Goal: Feedback & Contribution: Contribute content

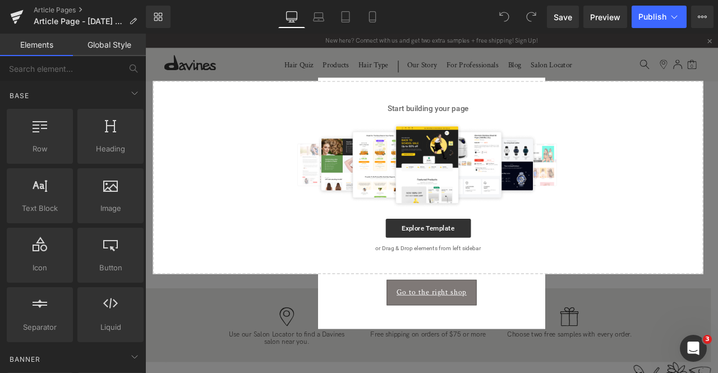
scroll to position [193, 0]
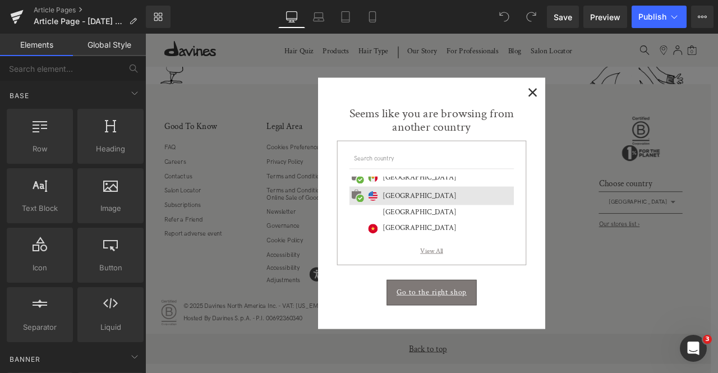
click at [604, 95] on span "×" at bounding box center [604, 102] width 12 height 14
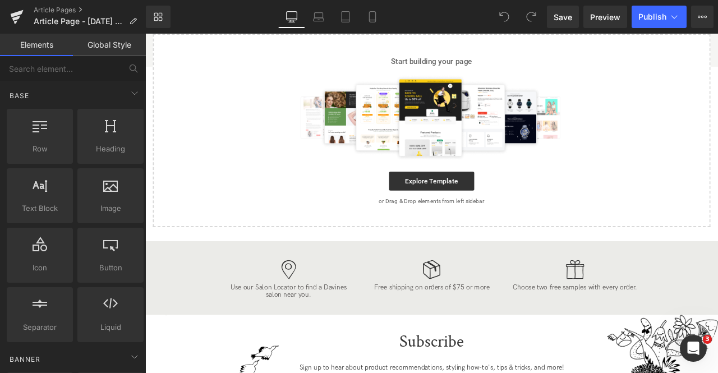
scroll to position [0, 0]
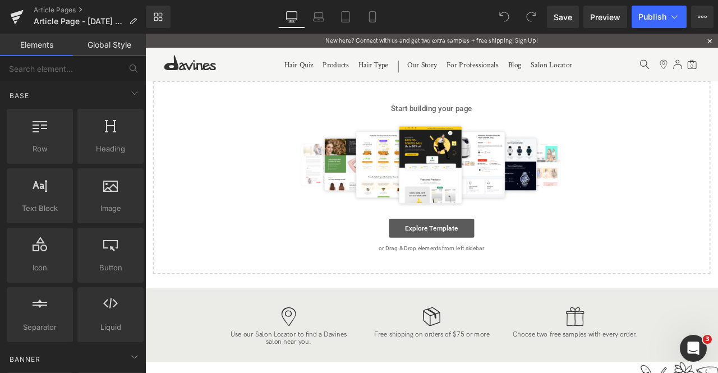
click at [484, 263] on link "Explore Template" at bounding box center [484, 264] width 101 height 22
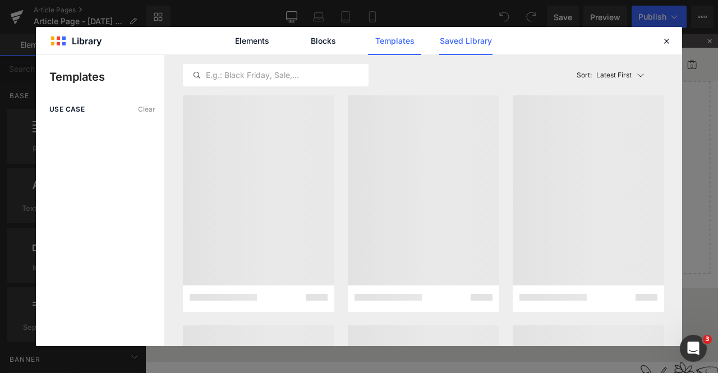
click at [456, 44] on link "Saved Library" at bounding box center [465, 41] width 53 height 28
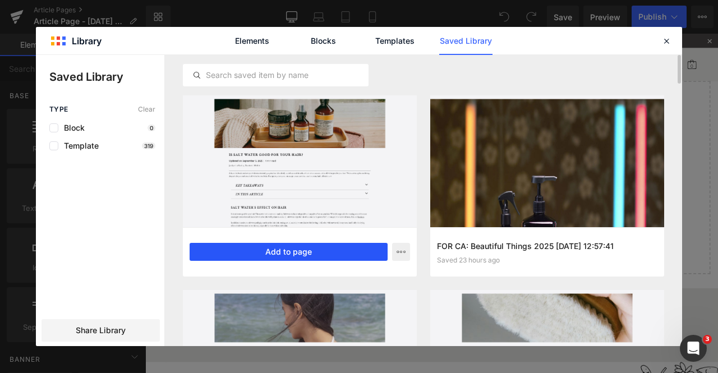
click at [290, 257] on button "Add to page" at bounding box center [288, 252] width 198 height 18
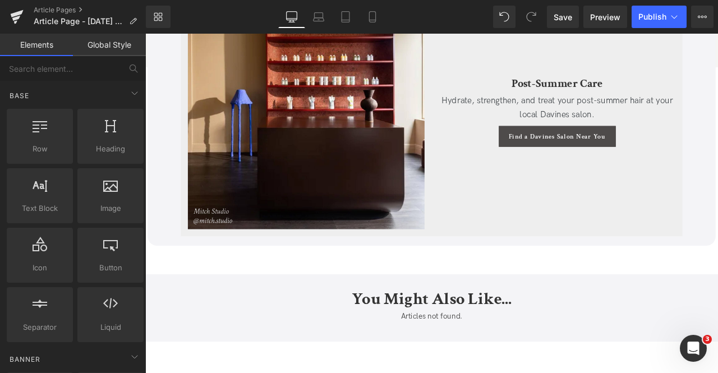
scroll to position [3923, 0]
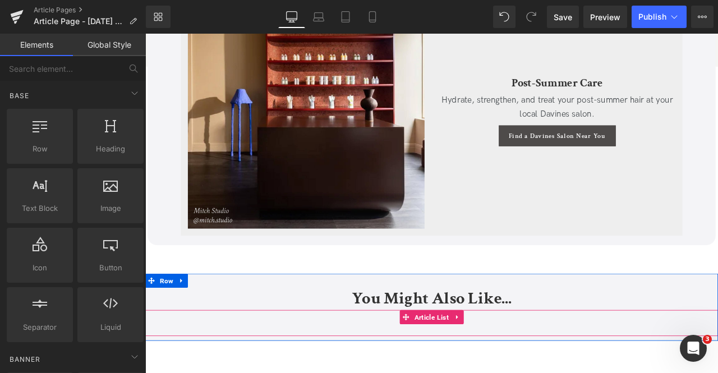
click at [474, 364] on div "Articles not found. Article List" at bounding box center [484, 376] width 678 height 31
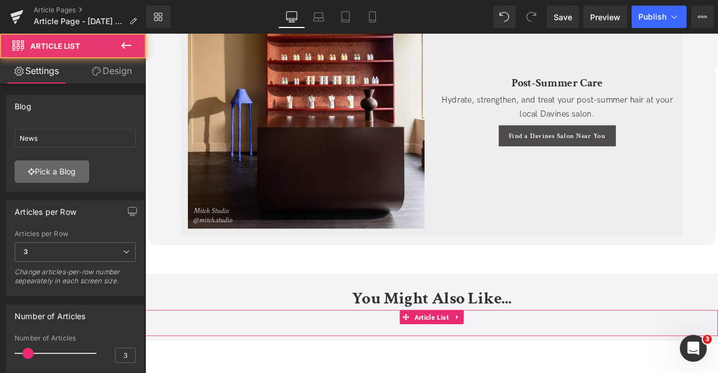
click at [39, 170] on link "Pick a Blog" at bounding box center [52, 171] width 75 height 22
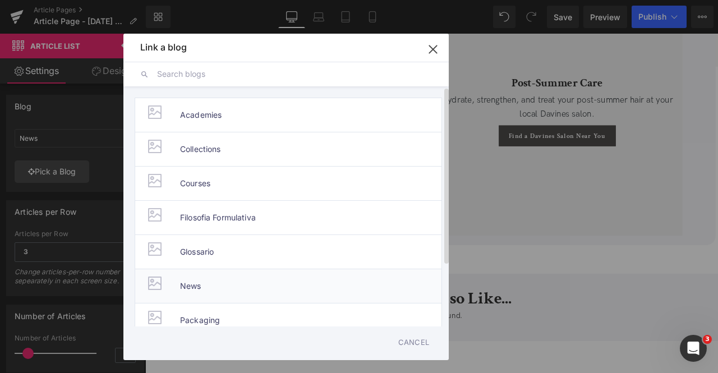
click at [180, 286] on span "News" at bounding box center [190, 286] width 21 height 34
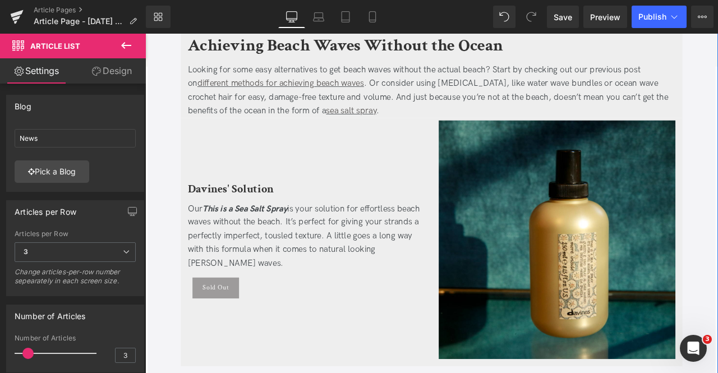
scroll to position [1330, 0]
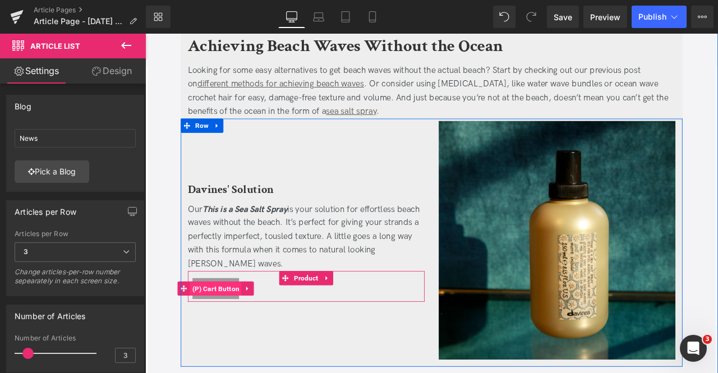
click at [233, 327] on span "(P) Cart Button" at bounding box center [229, 335] width 62 height 17
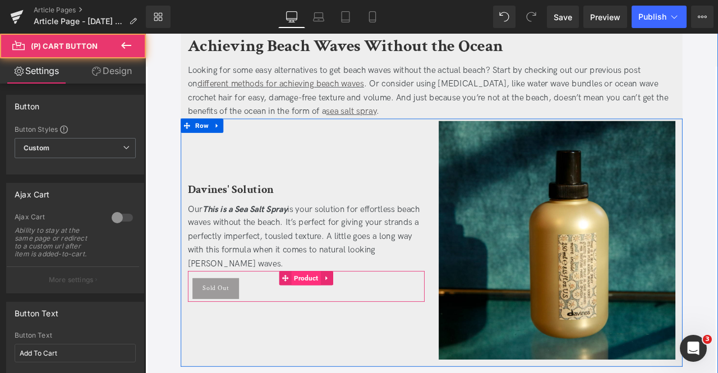
click at [337, 314] on span "Product" at bounding box center [335, 322] width 35 height 17
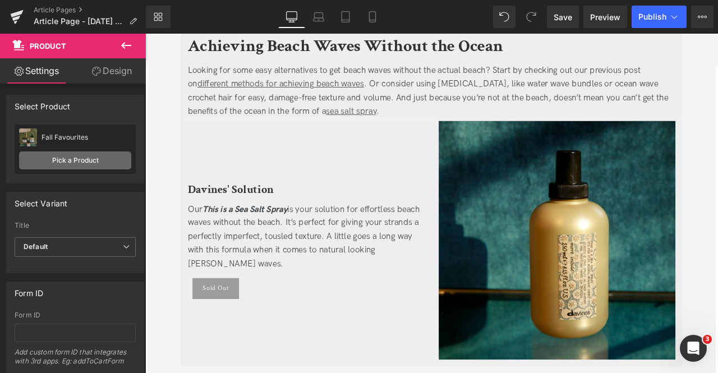
click at [84, 159] on link "Pick a Product" at bounding box center [75, 160] width 112 height 18
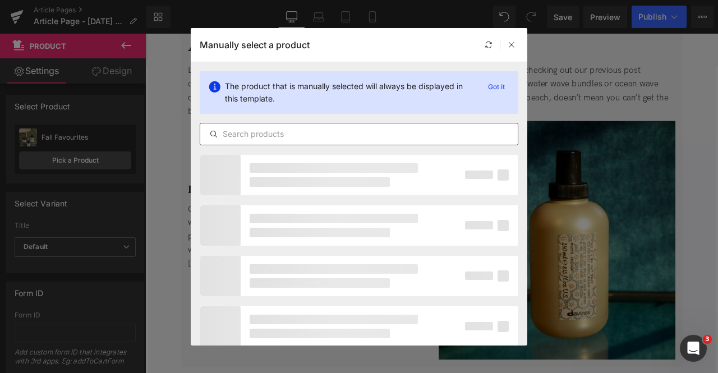
click at [358, 126] on div at bounding box center [359, 134] width 318 height 22
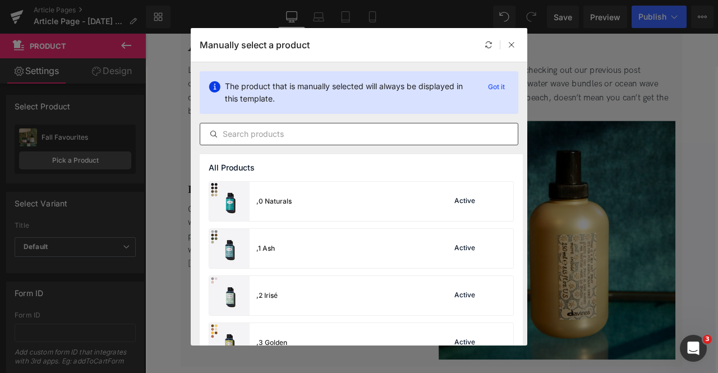
click at [327, 135] on input "text" at bounding box center [358, 133] width 317 height 13
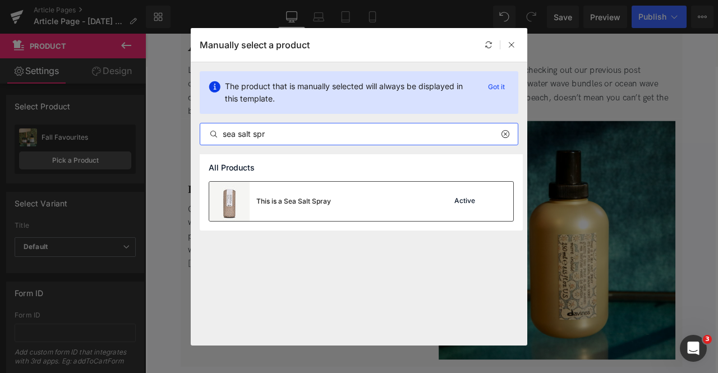
type input "sea salt spr"
click at [299, 215] on div "This is a Sea Salt Spray" at bounding box center [270, 201] width 122 height 39
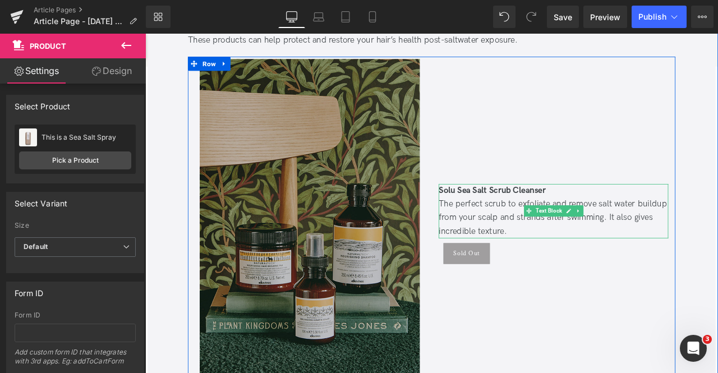
scroll to position [1889, 0]
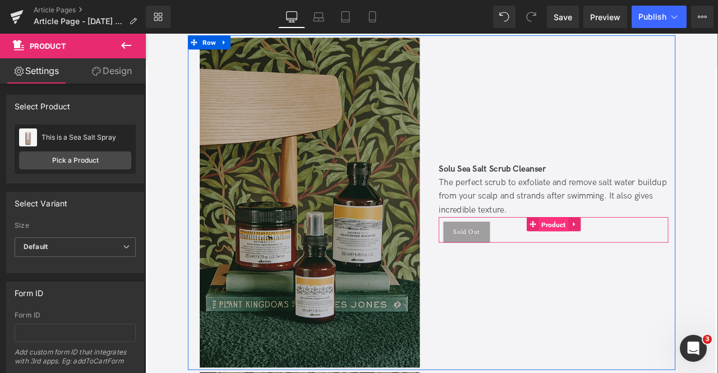
click at [615, 252] on span "Product" at bounding box center [628, 260] width 35 height 17
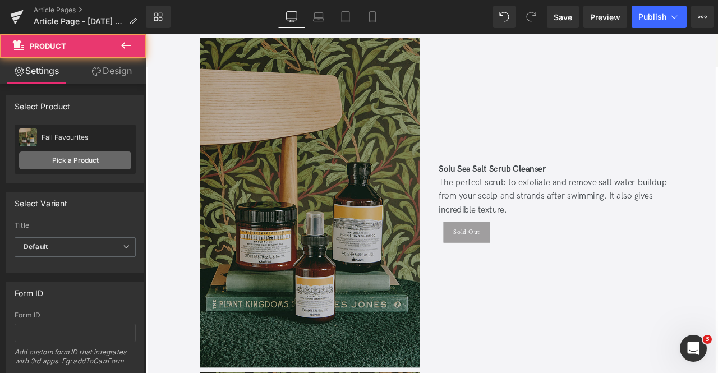
click at [115, 159] on link "Pick a Product" at bounding box center [75, 160] width 112 height 18
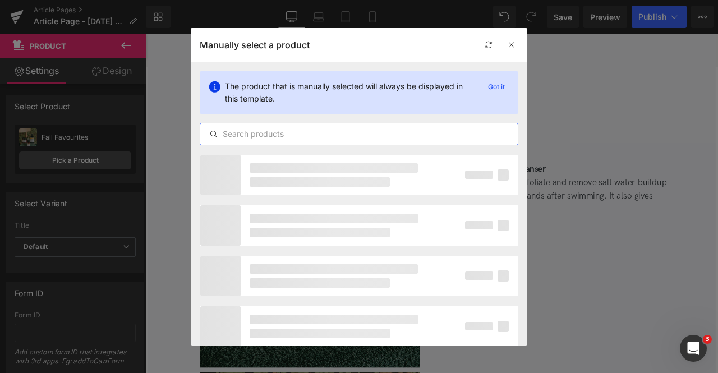
click at [407, 131] on input "text" at bounding box center [358, 133] width 317 height 13
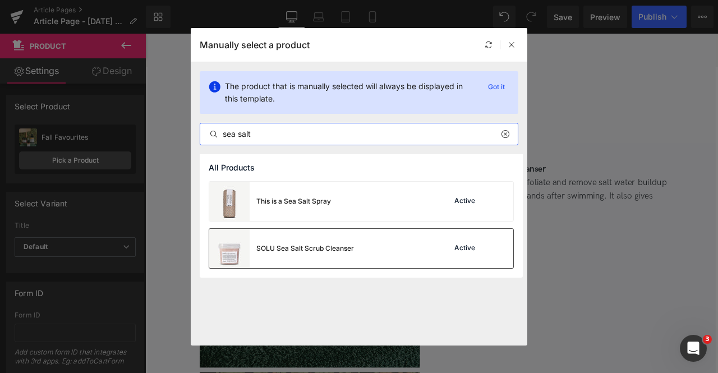
type input "sea salt"
click at [300, 255] on div "SOLU Sea Salt Scrub Cleanser" at bounding box center [281, 248] width 145 height 39
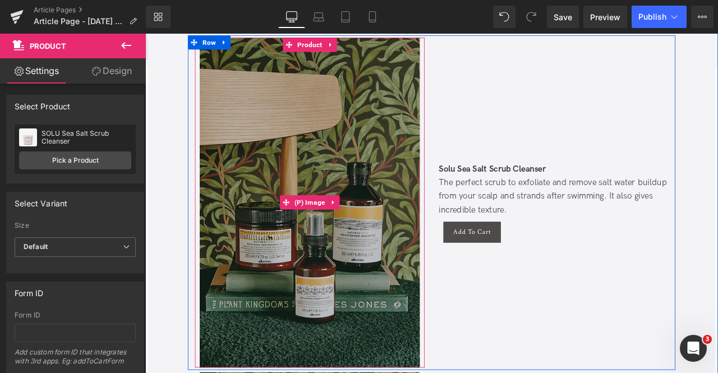
scroll to position [1857, 0]
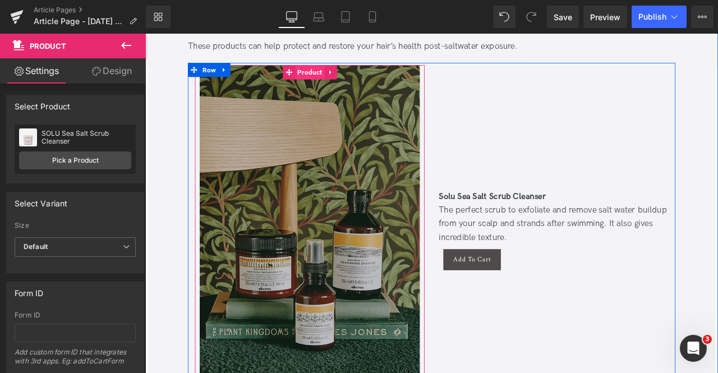
click at [337, 71] on span "Product" at bounding box center [339, 79] width 35 height 17
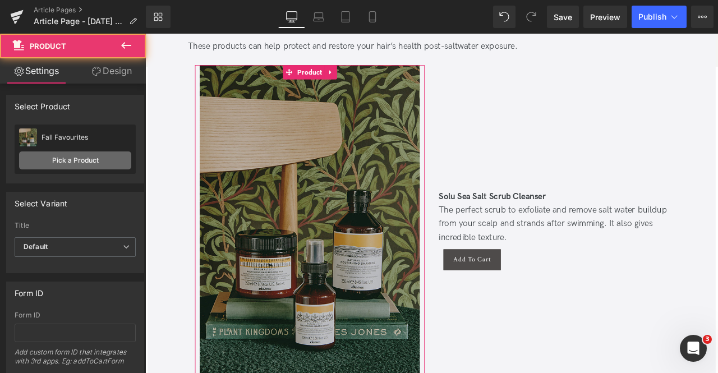
click at [96, 153] on link "Pick a Product" at bounding box center [75, 160] width 112 height 18
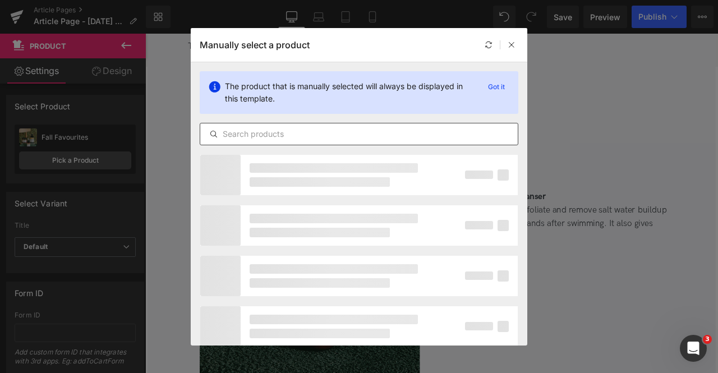
click at [332, 138] on input "text" at bounding box center [358, 133] width 317 height 13
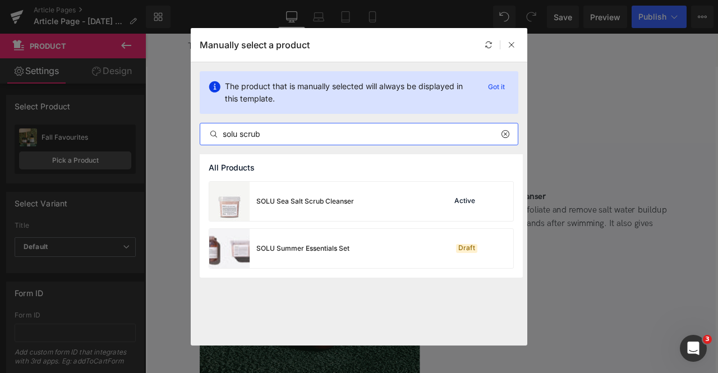
type input "solu scrub"
click at [333, 209] on div "SOLU Sea Salt Scrub Cleanser" at bounding box center [281, 201] width 145 height 39
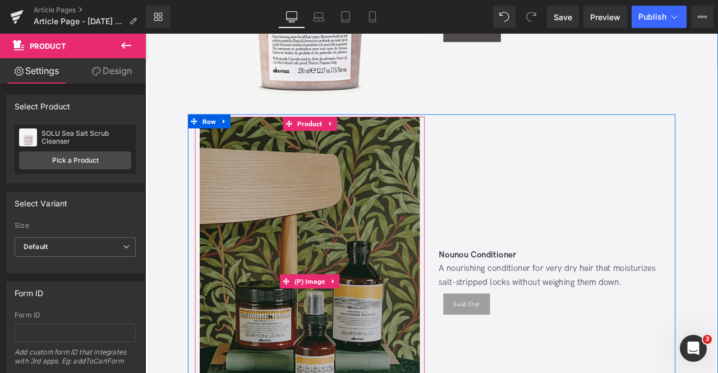
scroll to position [2064, 0]
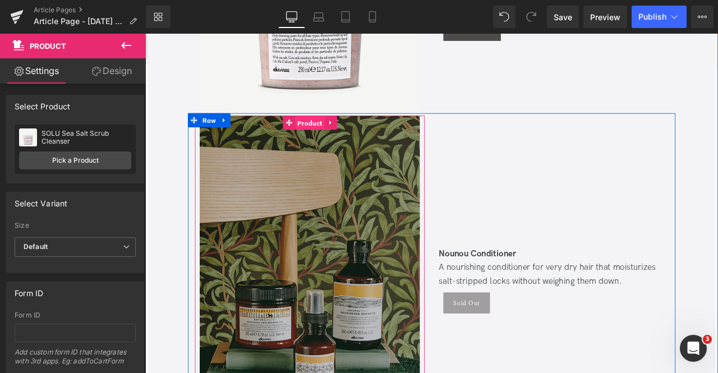
click at [329, 131] on span "Product" at bounding box center [339, 139] width 35 height 17
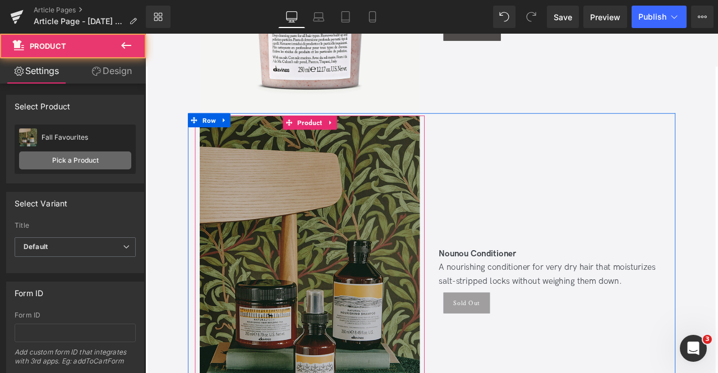
click at [98, 160] on link "Pick a Product" at bounding box center [75, 160] width 112 height 18
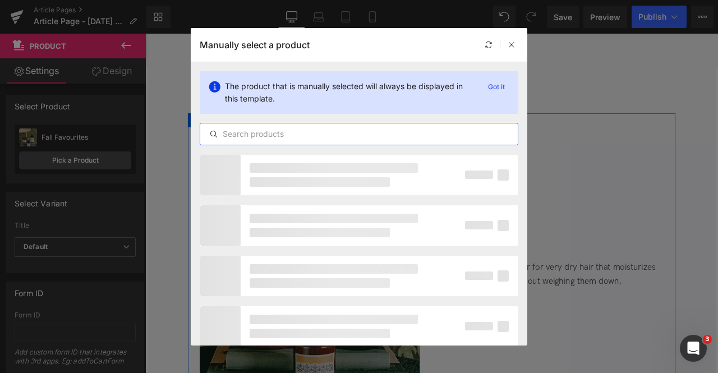
click at [335, 136] on input "text" at bounding box center [358, 133] width 317 height 13
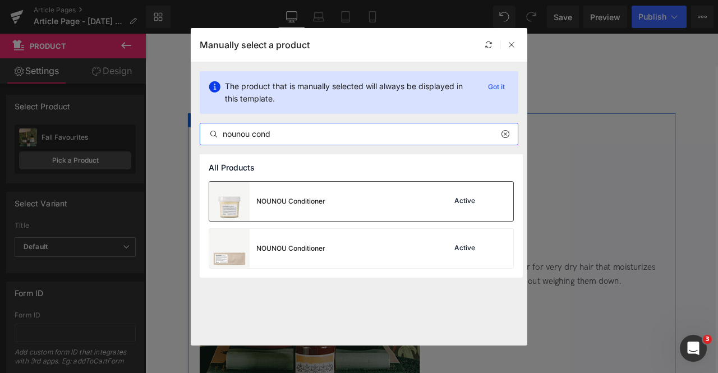
type input "nounou cond"
click at [327, 202] on div "NOUNOU Conditioner Active" at bounding box center [361, 201] width 304 height 39
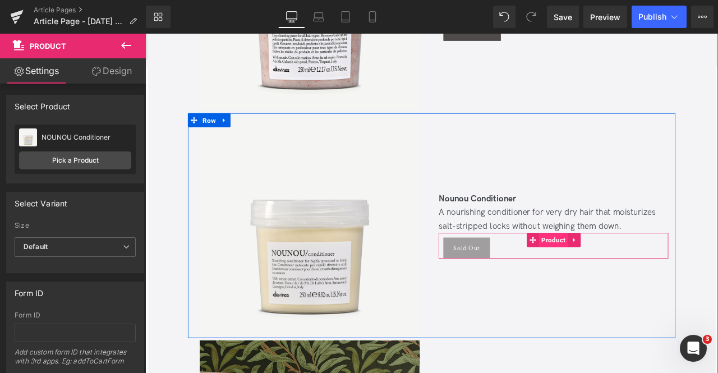
click at [633, 270] on span "Product" at bounding box center [628, 278] width 35 height 17
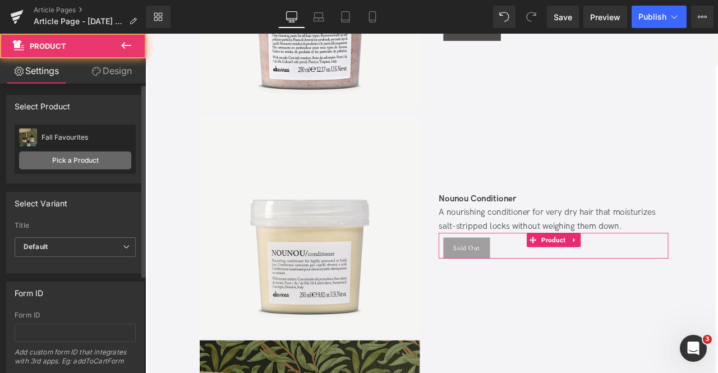
click at [97, 158] on link "Pick a Product" at bounding box center [75, 160] width 112 height 18
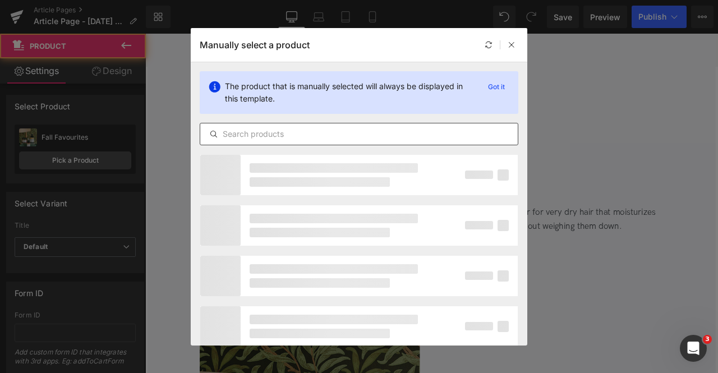
click at [242, 140] on input "text" at bounding box center [358, 133] width 317 height 13
paste input "nounou cond"
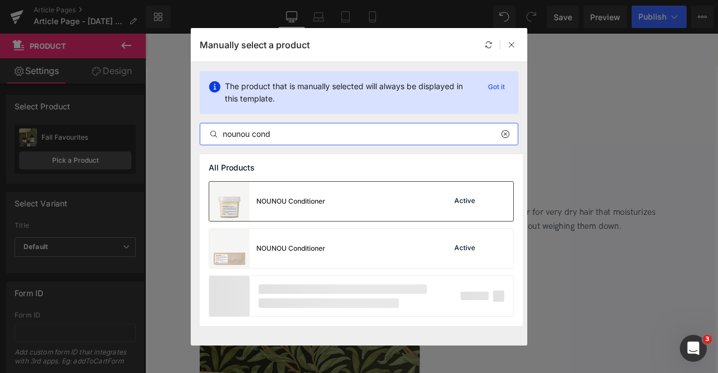
type input "nounou cond"
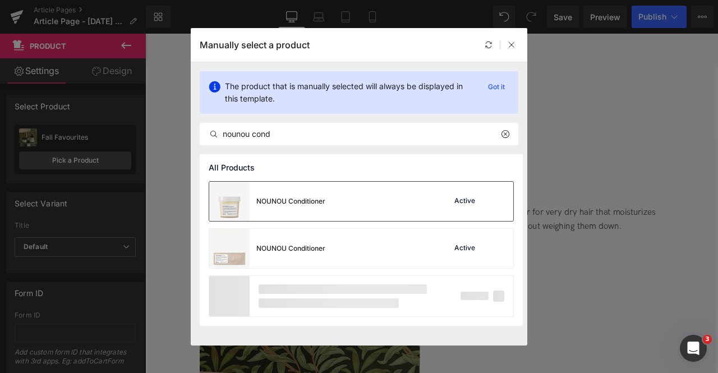
click at [304, 193] on div "NOUNOU Conditioner" at bounding box center [267, 201] width 116 height 39
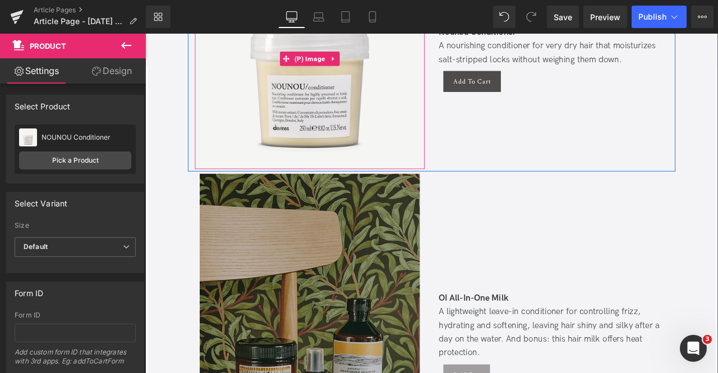
scroll to position [2264, 0]
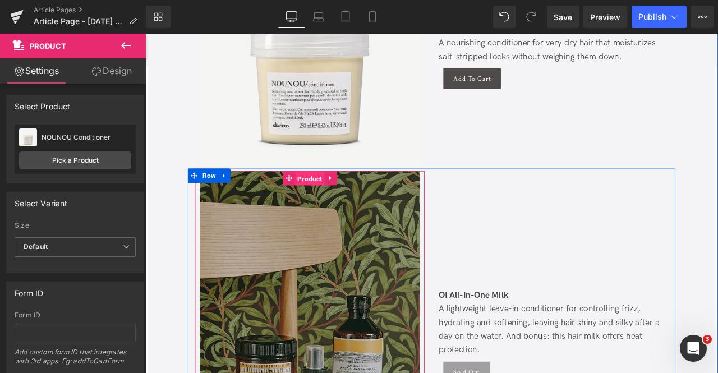
click at [334, 197] on span "Product" at bounding box center [339, 205] width 35 height 17
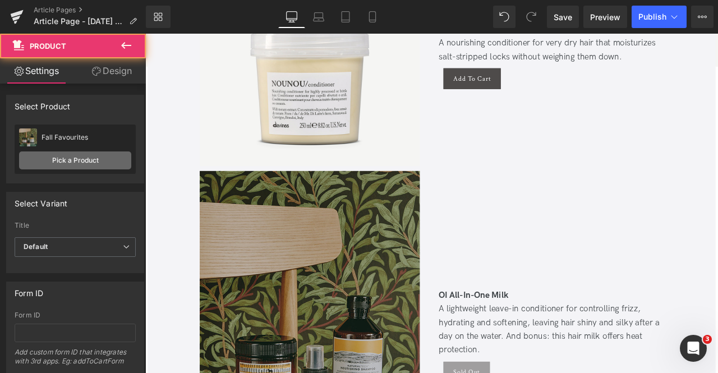
click at [115, 164] on link "Pick a Product" at bounding box center [75, 160] width 112 height 18
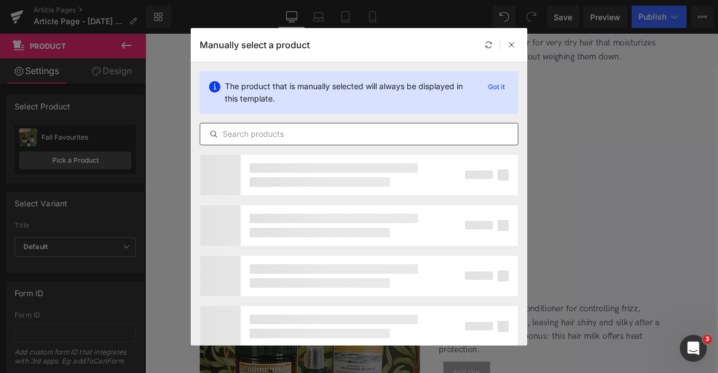
click at [357, 131] on input "text" at bounding box center [358, 133] width 317 height 13
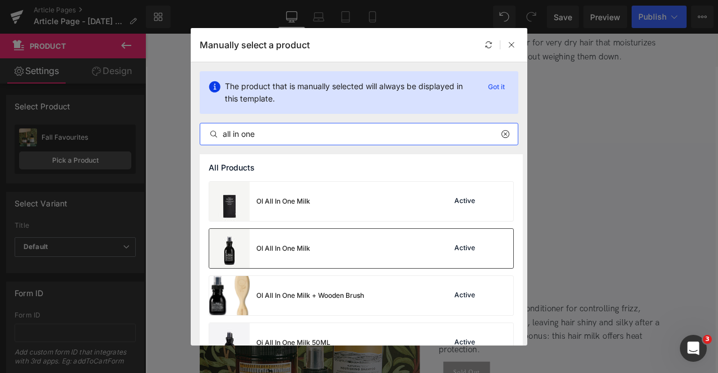
type input "all in one"
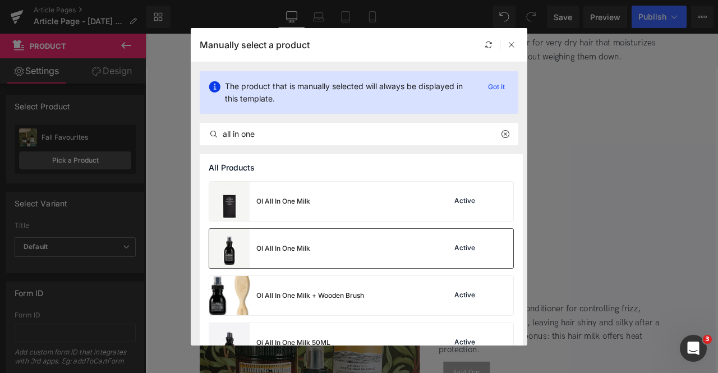
click at [337, 250] on div "OI All In One Milk Active" at bounding box center [361, 248] width 304 height 39
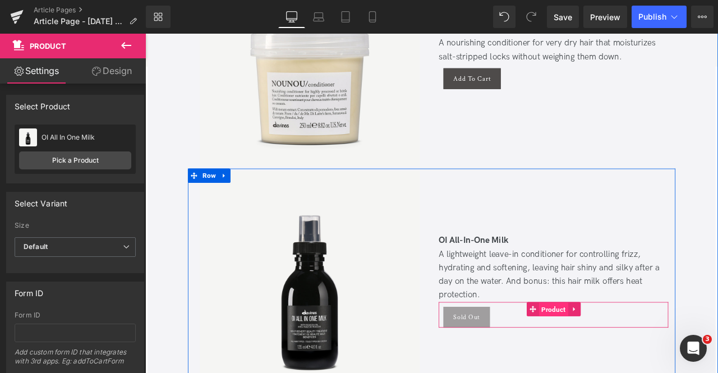
click at [621, 352] on span "Product" at bounding box center [628, 360] width 35 height 17
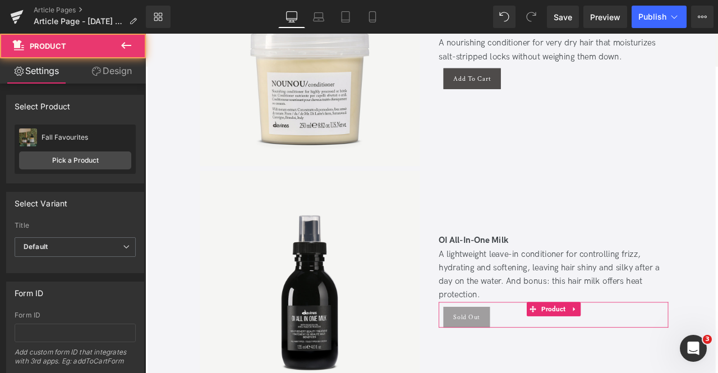
click at [91, 150] on div "Fall Favourites Fall Favourites Pick a Product" at bounding box center [75, 148] width 121 height 49
click at [117, 165] on link "Pick a Product" at bounding box center [75, 160] width 112 height 18
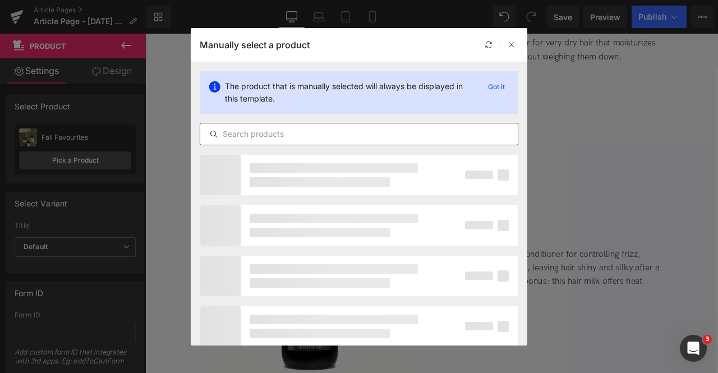
click at [293, 132] on input "text" at bounding box center [358, 133] width 317 height 13
paste input "all in one"
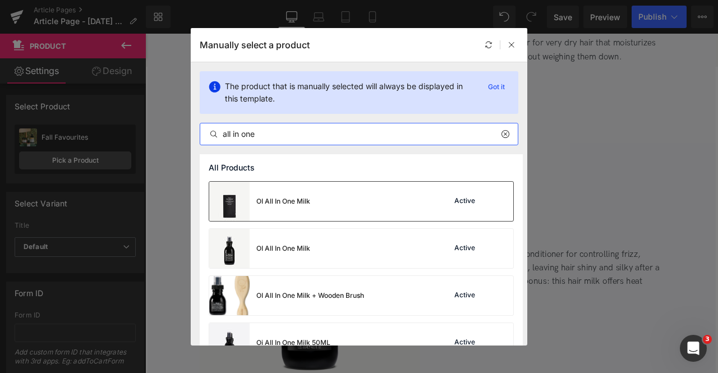
type input "all in one"
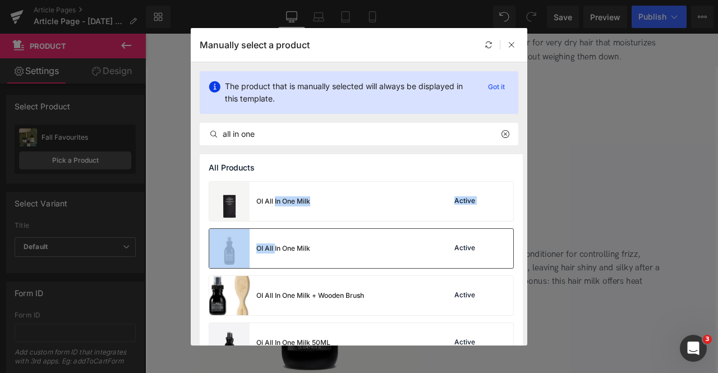
drag, startPoint x: 275, startPoint y: 209, endPoint x: 275, endPoint y: 237, distance: 27.5
click at [275, 237] on div "OI All In One Milk Active OI All In One Milk Active OI All In One Milk + Wooden…" at bounding box center [361, 300] width 323 height 239
click at [275, 237] on div "OI All In One Milk" at bounding box center [259, 248] width 101 height 39
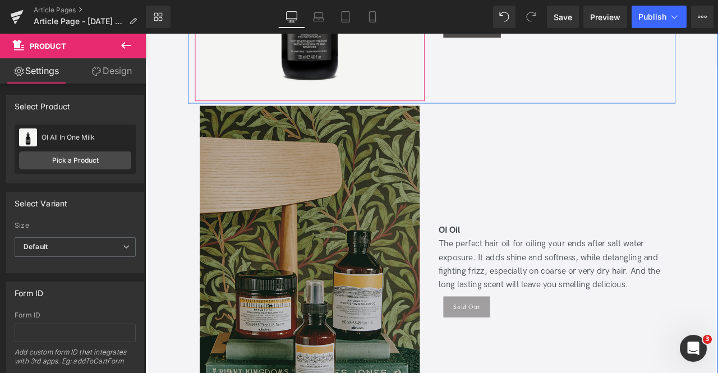
scroll to position [2610, 0]
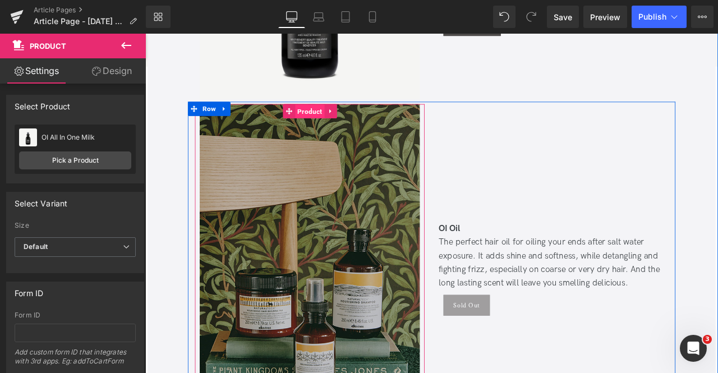
click at [323, 118] on span "Product" at bounding box center [339, 126] width 35 height 17
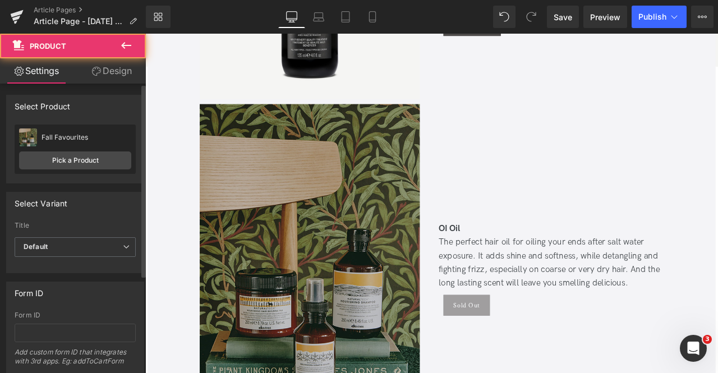
click at [85, 150] on div "Fall Favourites Fall Favourites Pick a Product" at bounding box center [75, 148] width 121 height 49
click at [111, 165] on link "Pick a Product" at bounding box center [75, 160] width 112 height 18
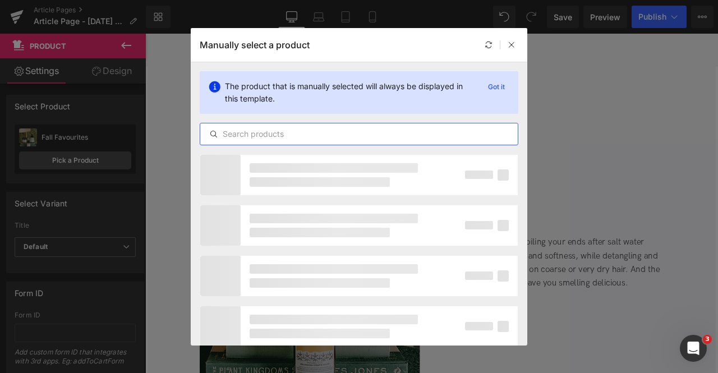
click at [303, 127] on input "text" at bounding box center [358, 133] width 317 height 13
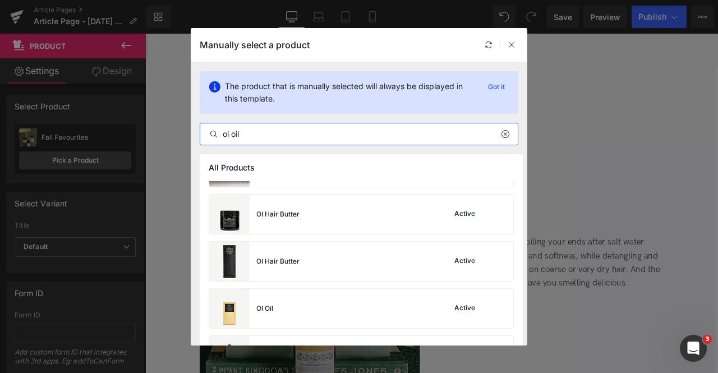
scroll to position [331, 0]
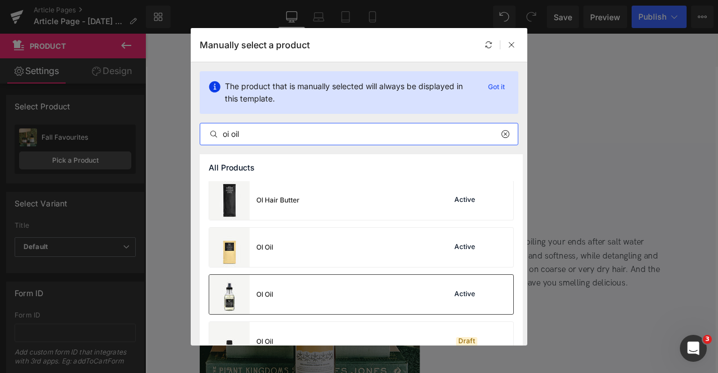
type input "oi oil"
click at [277, 306] on div "OI Oil Active" at bounding box center [361, 294] width 304 height 39
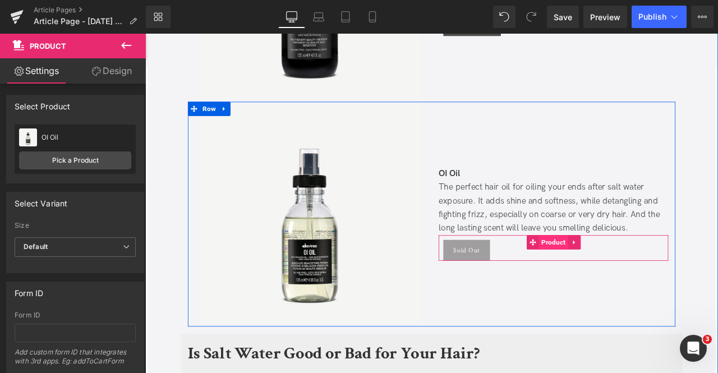
click at [636, 272] on span "Product" at bounding box center [628, 280] width 35 height 17
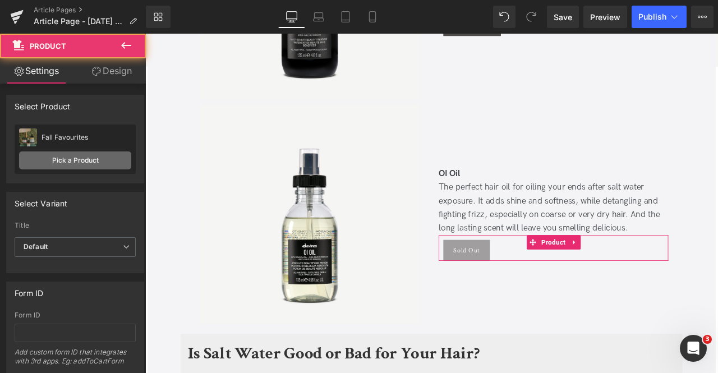
click at [106, 157] on link "Pick a Product" at bounding box center [75, 160] width 112 height 18
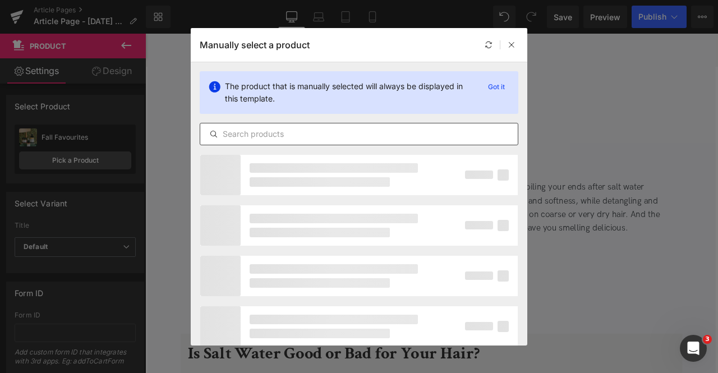
click at [296, 132] on input "text" at bounding box center [358, 133] width 317 height 13
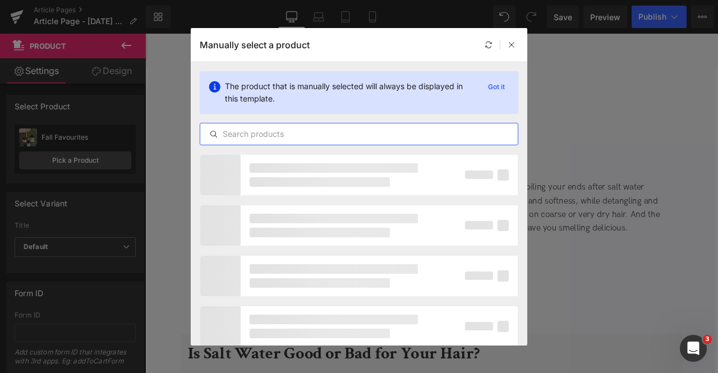
paste input "oi oil"
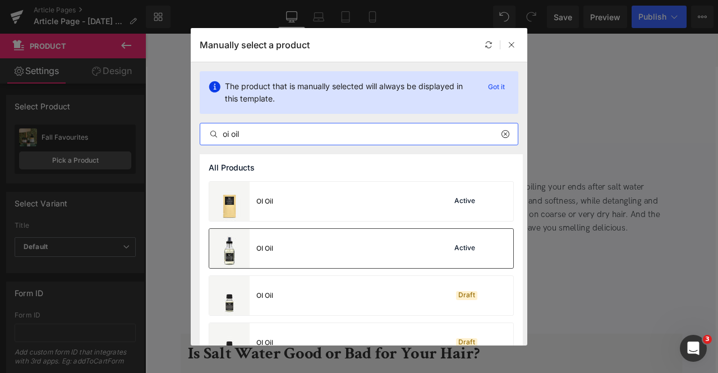
type input "oi oil"
click at [285, 239] on div "OI Oil Active" at bounding box center [361, 248] width 304 height 39
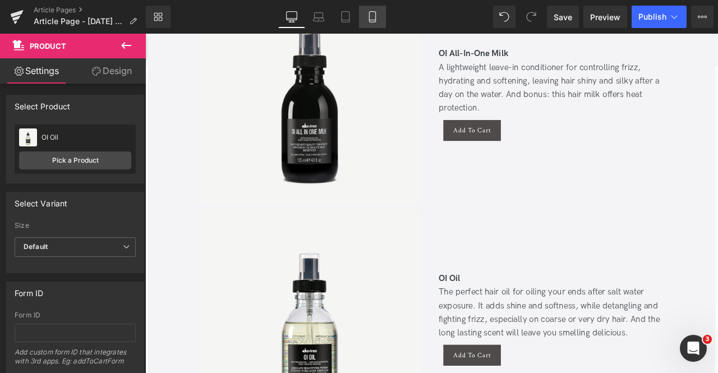
click at [375, 17] on icon at bounding box center [372, 16] width 11 height 11
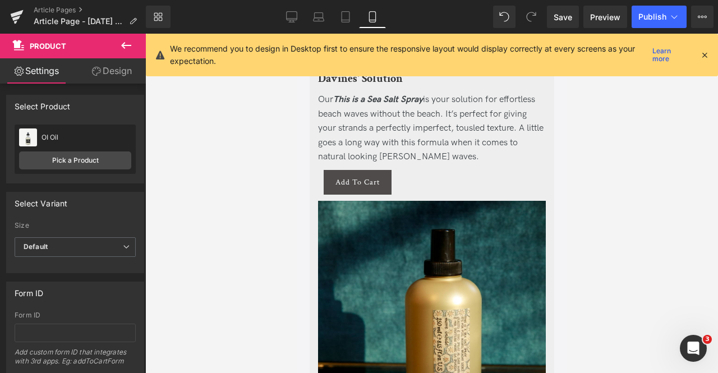
scroll to position [1891, 0]
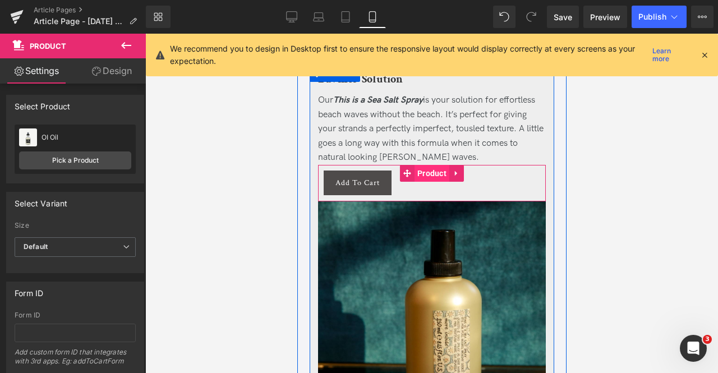
click at [433, 165] on span "Product" at bounding box center [431, 173] width 35 height 17
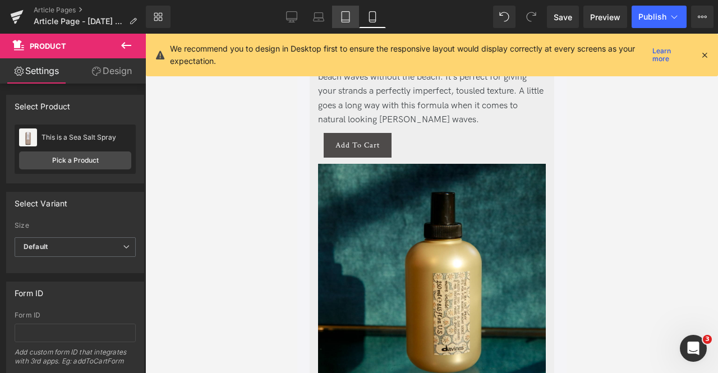
click at [345, 16] on icon at bounding box center [345, 16] width 11 height 11
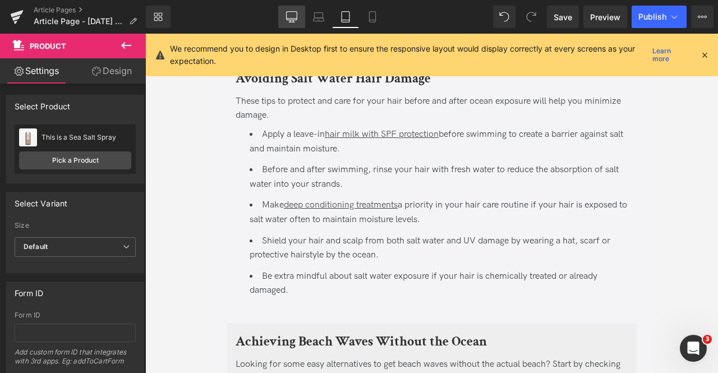
click at [291, 16] on icon at bounding box center [291, 16] width 11 height 11
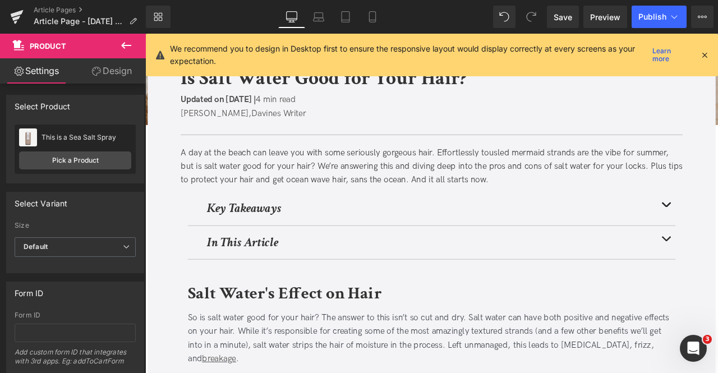
scroll to position [0, 0]
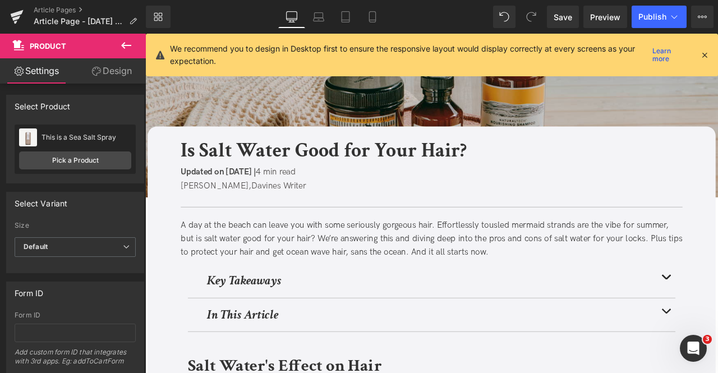
click at [704, 58] on icon at bounding box center [704, 55] width 10 height 10
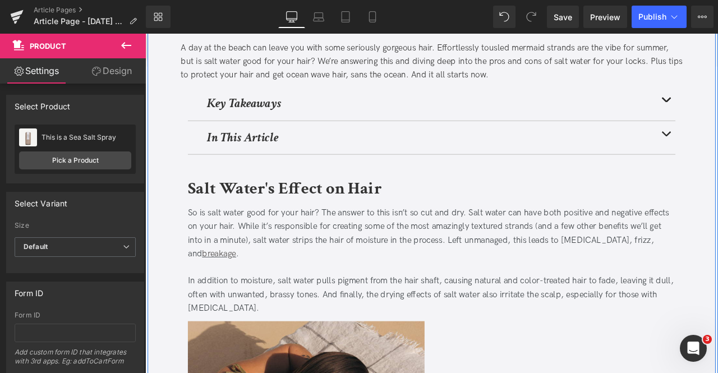
scroll to position [209, 0]
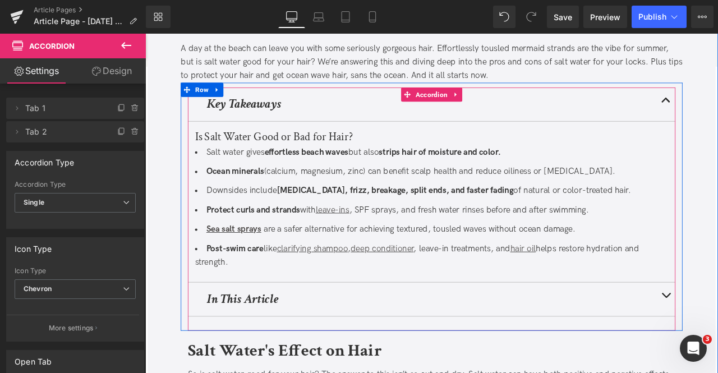
scroll to position [2248, 0]
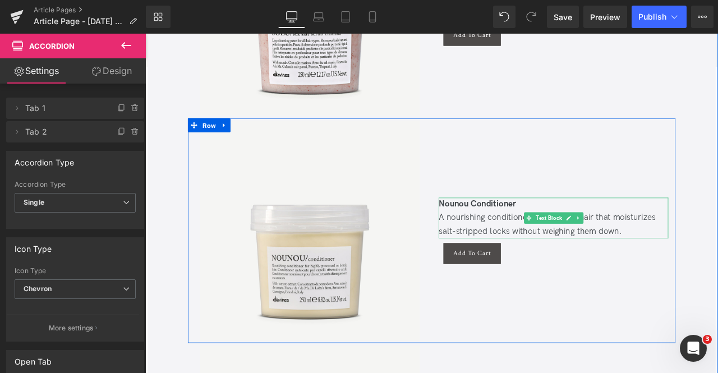
click at [717, 244] on div "A nourishing conditioner for very dry hair that moisturizes salt-stripped locks…" at bounding box center [629, 260] width 272 height 33
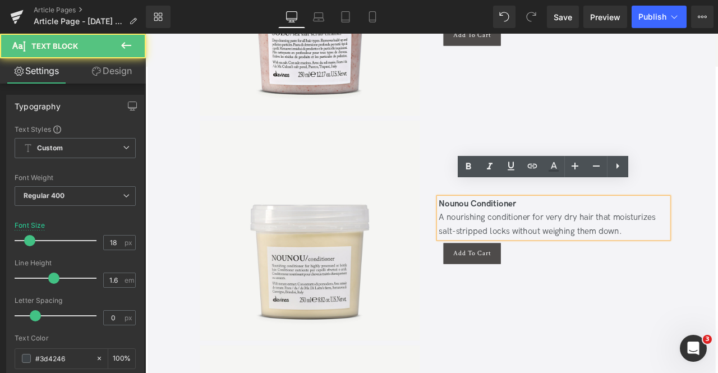
click at [717, 244] on div "A nourishing conditioner for very dry hair that moisturizes salt-stripped locks…" at bounding box center [629, 260] width 272 height 33
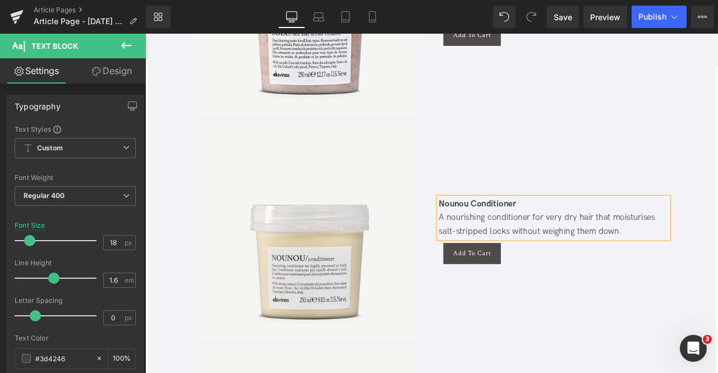
scroll to position [148, 0]
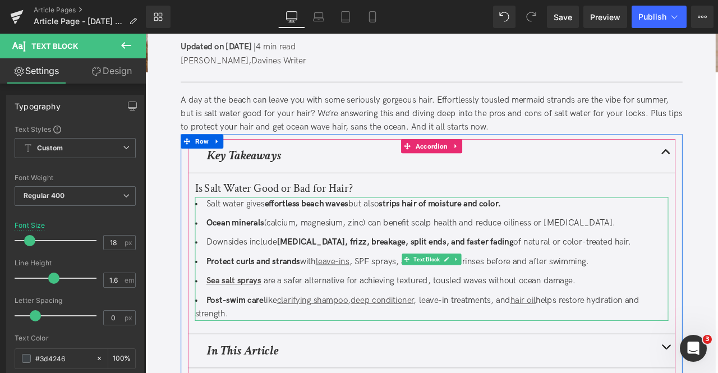
click at [566, 235] on strong "strips hair of moisture and color." at bounding box center [494, 235] width 145 height 12
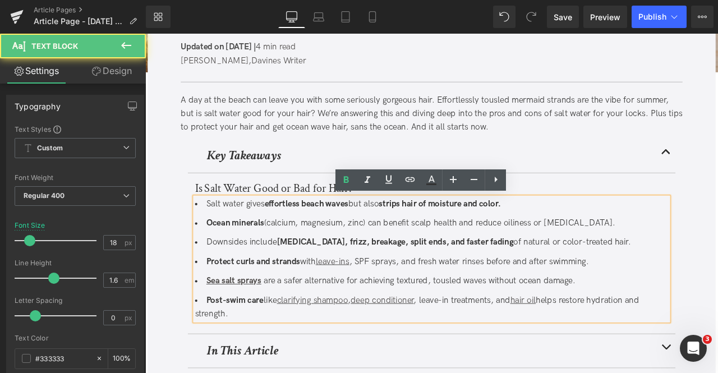
click at [566, 235] on strong "strips hair of moisture and color." at bounding box center [494, 235] width 145 height 12
click at [618, 280] on li "Downsides include [MEDICAL_DATA], frizz, breakage, split ends, and faster fadin…" at bounding box center [484, 281] width 561 height 16
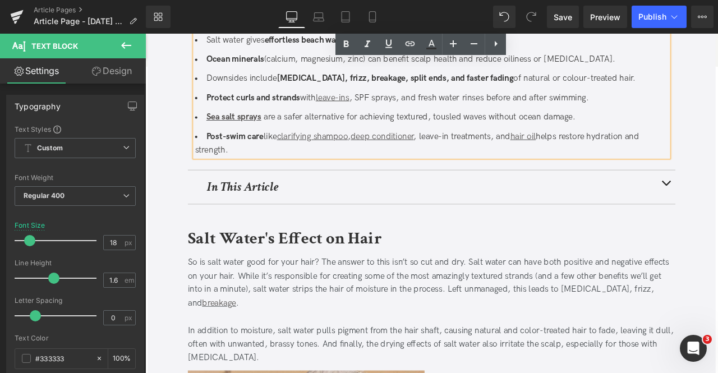
scroll to position [398, 0]
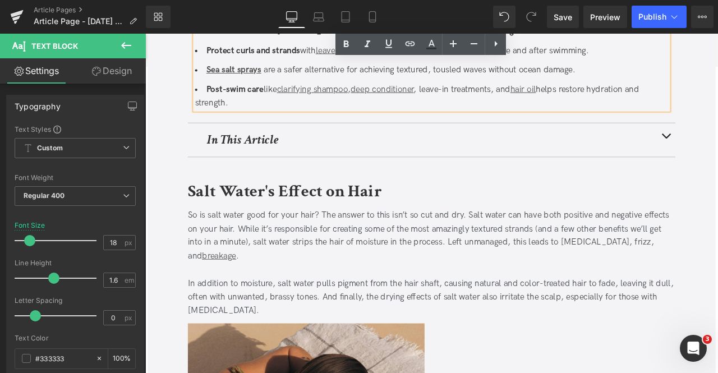
click at [601, 322] on div "In addition to moisture, salt water pulls pigment from the hair shaft, causing …" at bounding box center [484, 346] width 577 height 48
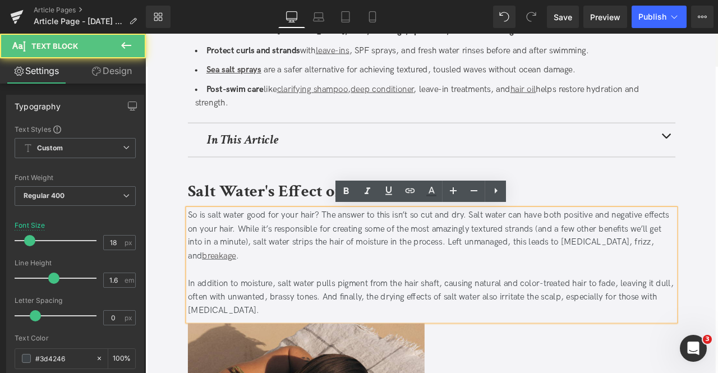
click at [606, 322] on div "In addition to moisture, salt water pulls pigment from the hair shaft, causing …" at bounding box center [484, 346] width 577 height 48
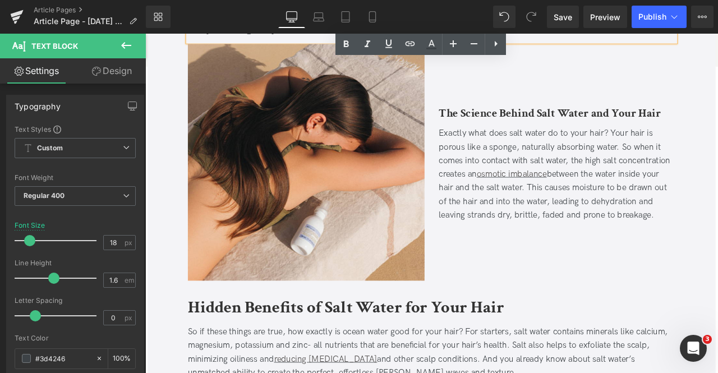
scroll to position [1009, 0]
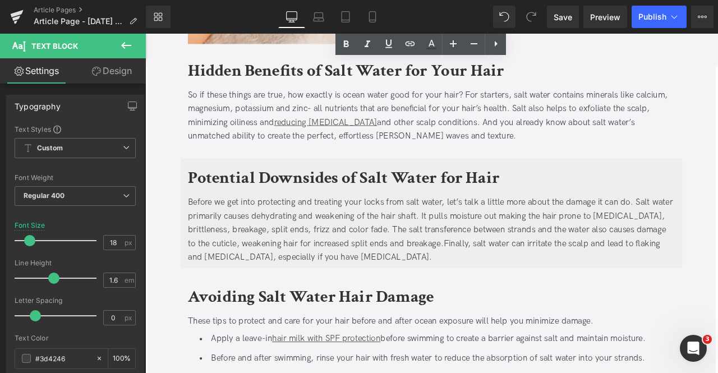
click at [331, 252] on div "Before we get into protecting and treating your locks from salt water, let’s ta…" at bounding box center [484, 266] width 577 height 81
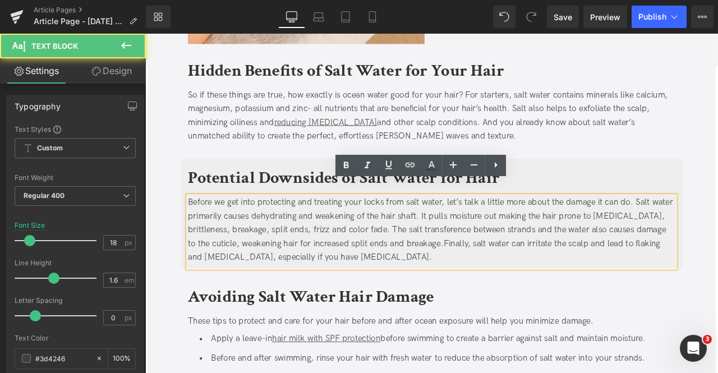
click at [350, 249] on div "Before we get into protecting and treating your locks from salt water, let’s ta…" at bounding box center [484, 266] width 577 height 81
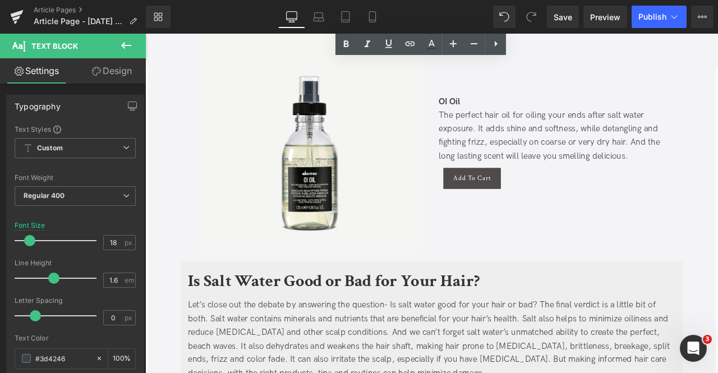
scroll to position [3153, 0]
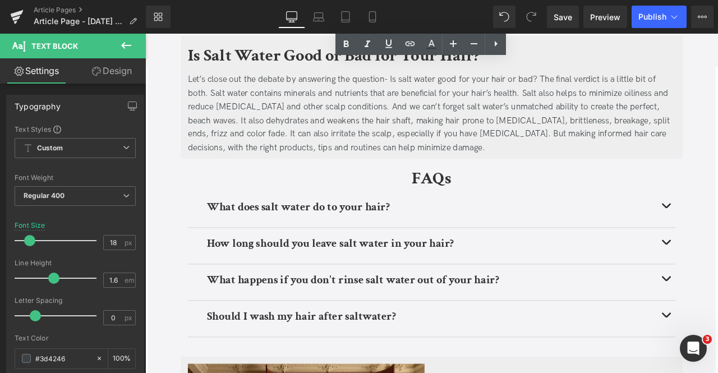
click at [202, 133] on div "Let’s close out the debate by answering the question- Is salt water good for yo…" at bounding box center [484, 129] width 577 height 97
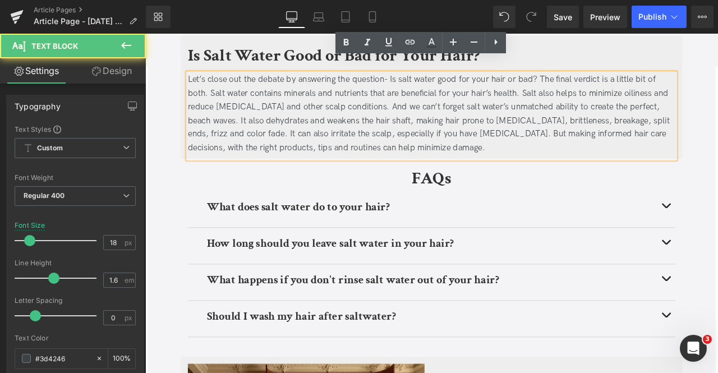
click at [211, 137] on div "Let’s close out the debate by answering the question- Is salt water good for yo…" at bounding box center [484, 129] width 577 height 97
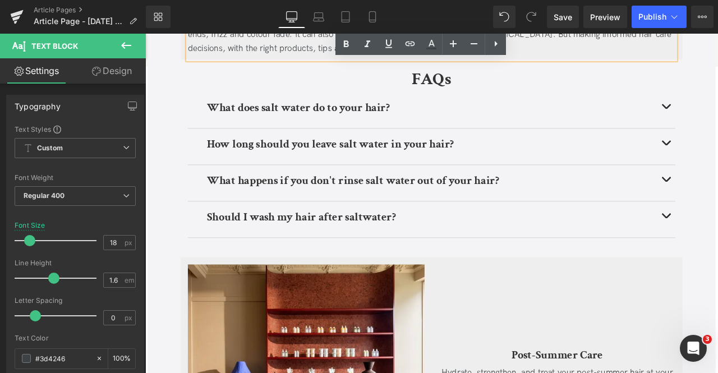
scroll to position [3272, 0]
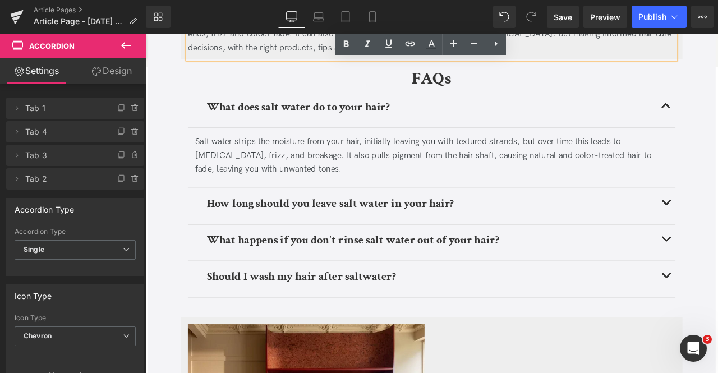
click at [567, 157] on div "Salt water strips the moisture from your hair, initially leaving you with textu…" at bounding box center [484, 178] width 561 height 48
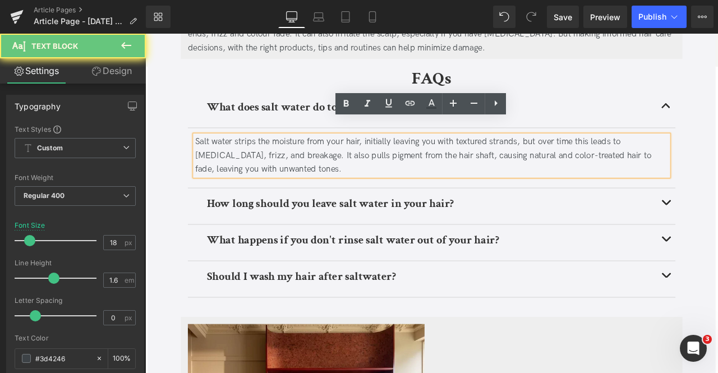
click at [583, 163] on div "Salt water strips the moisture from your hair, initially leaving you with textu…" at bounding box center [484, 178] width 561 height 48
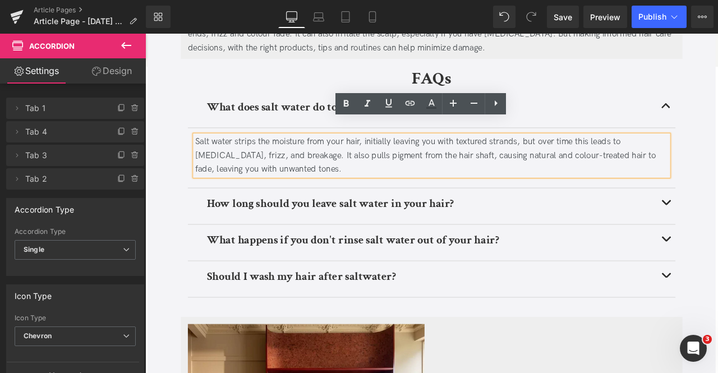
click at [269, 154] on div "Salt water strips the moisture from your hair, initially leaving you with textu…" at bounding box center [484, 178] width 561 height 48
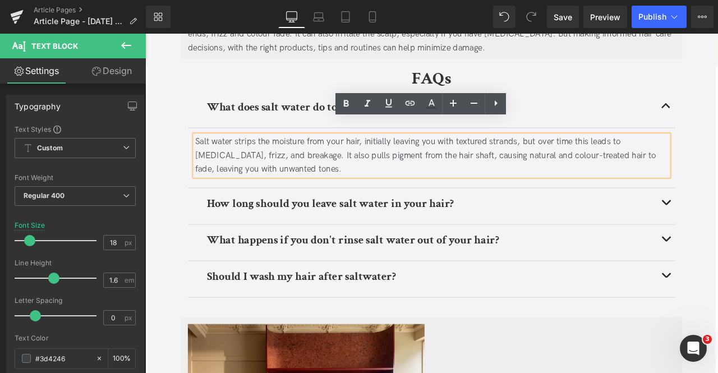
scroll to position [148, 0]
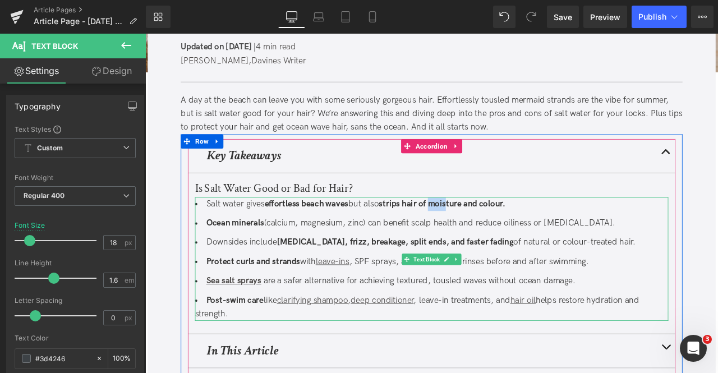
click at [539, 258] on li "Ocean minerals (calcium, magnesium, zinc) can benefit scalp health and reduce o…" at bounding box center [484, 259] width 561 height 16
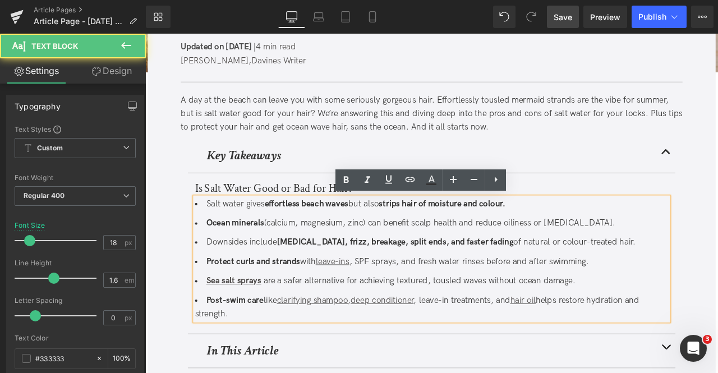
click at [554, 25] on link "Save" at bounding box center [563, 17] width 32 height 22
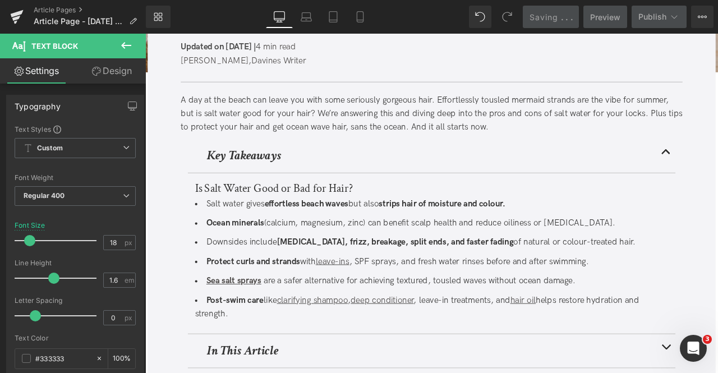
scroll to position [281, 0]
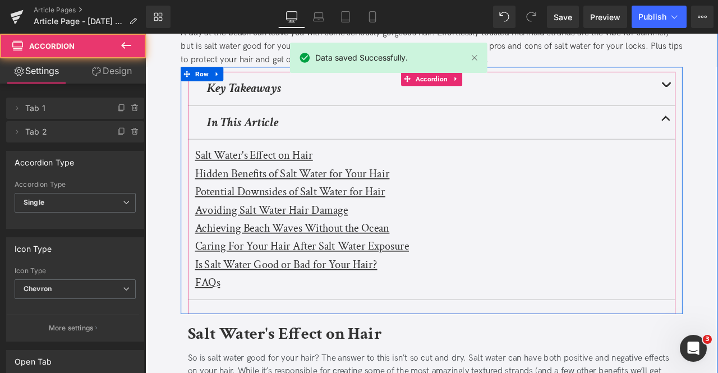
scroll to position [228, 0]
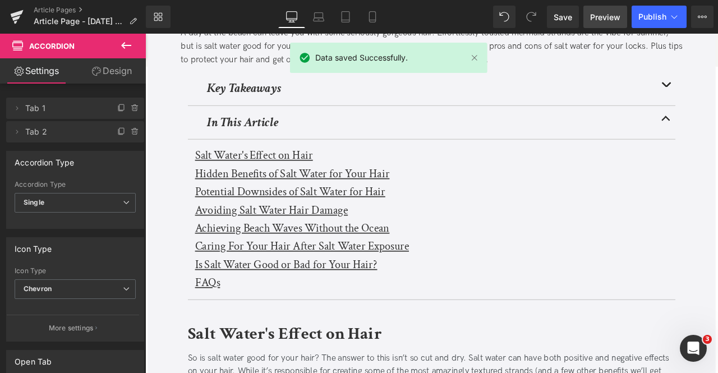
click at [604, 22] on span "Preview" at bounding box center [605, 17] width 30 height 12
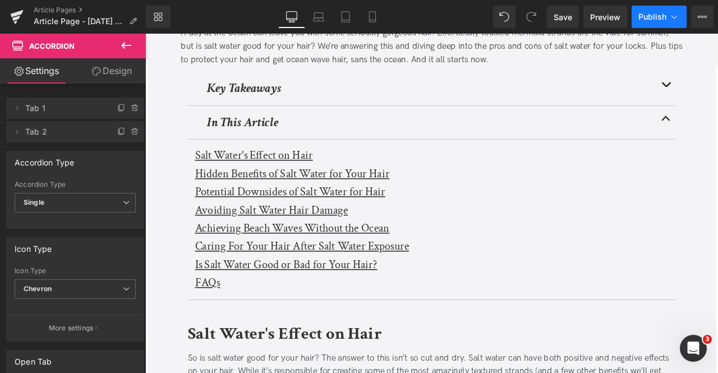
click at [675, 24] on button "Publish" at bounding box center [658, 17] width 55 height 22
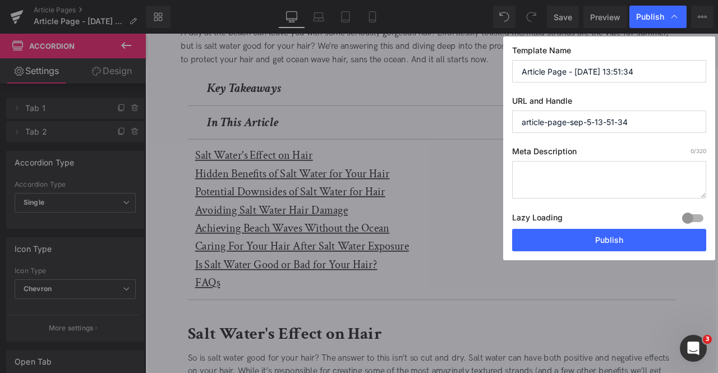
click at [587, 68] on input "Article Page - [DATE] 13:51:34" at bounding box center [609, 71] width 194 height 22
paste input "Is Salt Water Good for Your Hair?"
type input "Is Salt Water Good for Your Hair?"
click at [550, 115] on input "article-page-sep-5-13-51-34" at bounding box center [609, 121] width 194 height 22
paste input "Is Salt Water Good for Your Hair?"
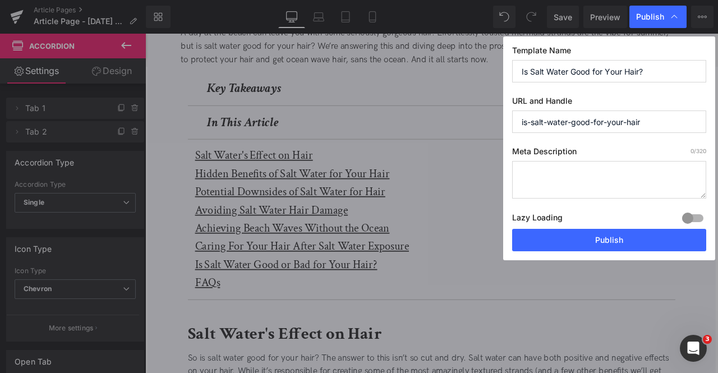
type input "is-salt-water-good-for-your-hair"
click at [589, 171] on textarea at bounding box center [609, 180] width 194 height 38
paste textarea "Is salt water good for your hair? Discover its benefits and downsides, plus tip…"
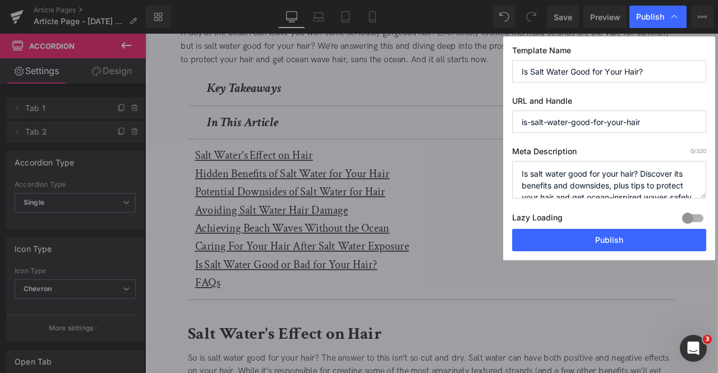
scroll to position [16, 0]
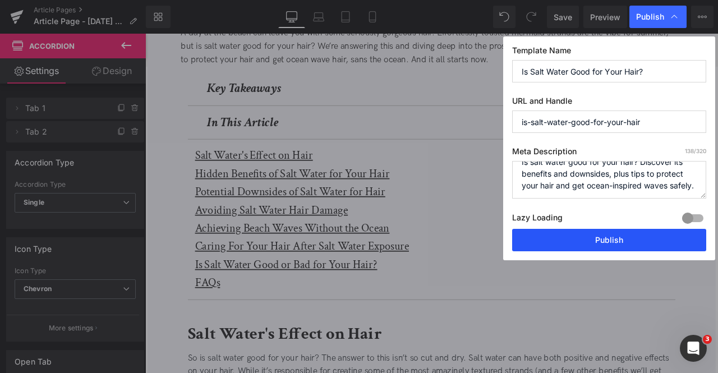
type textarea "Is salt water good for your hair? Discover its benefits and downsides, plus tip…"
click at [587, 234] on button "Publish" at bounding box center [609, 240] width 194 height 22
